Goal: Find specific page/section: Find specific page/section

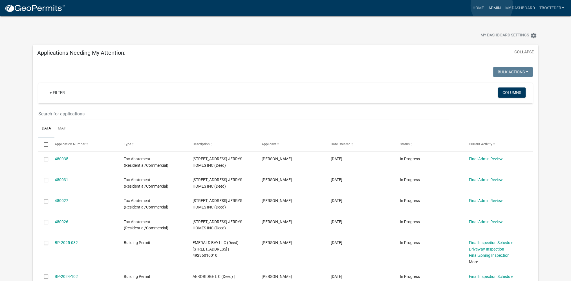
click at [492, 6] on link "Admin" at bounding box center [494, 8] width 17 height 11
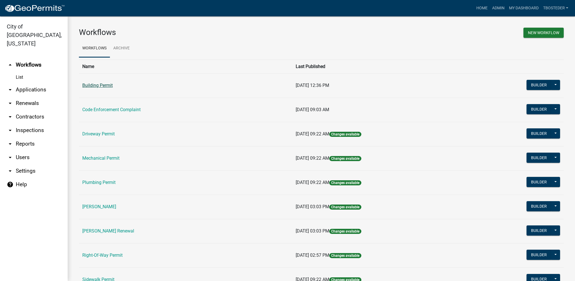
click at [91, 84] on link "Building Permit" at bounding box center [97, 85] width 30 height 5
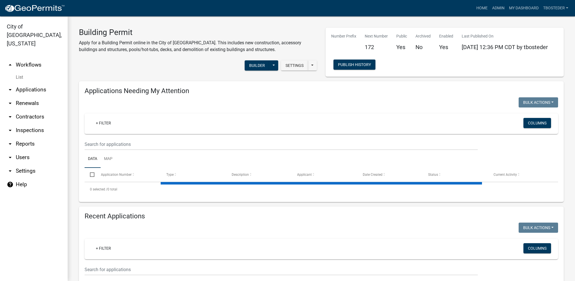
select select "1: 25"
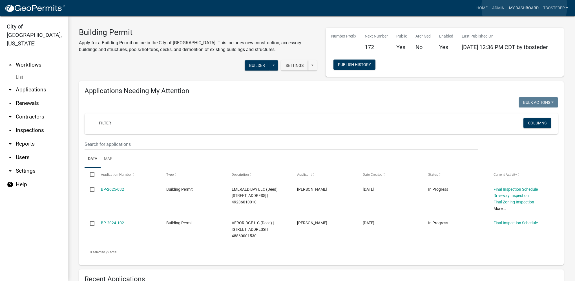
click at [525, 6] on link "My Dashboard" at bounding box center [524, 8] width 34 height 11
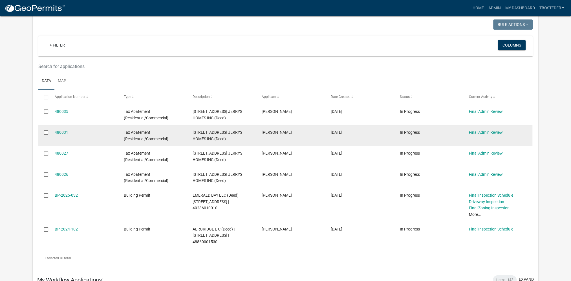
scroll to position [56, 0]
